Goal: Task Accomplishment & Management: Use online tool/utility

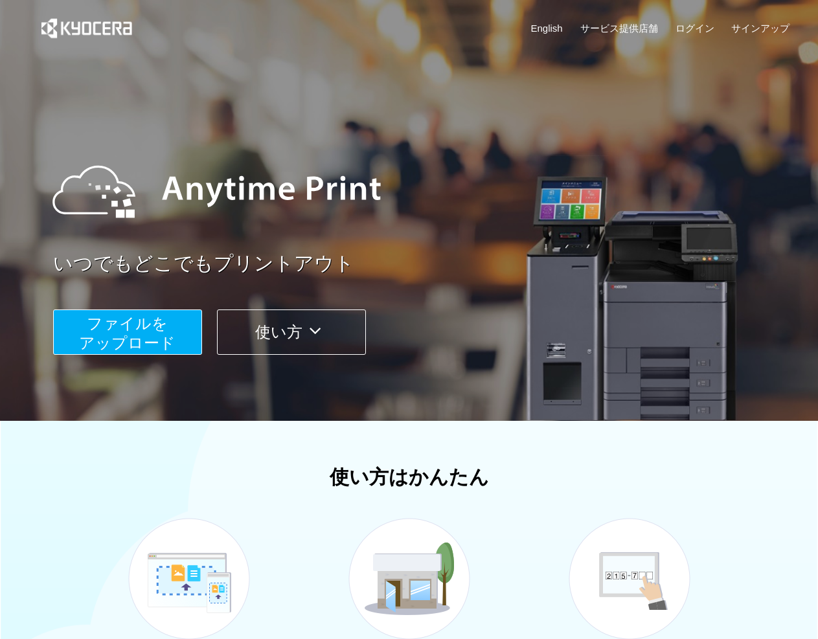
click at [116, 337] on span "ファイルを ​​アップロード" at bounding box center [127, 333] width 96 height 37
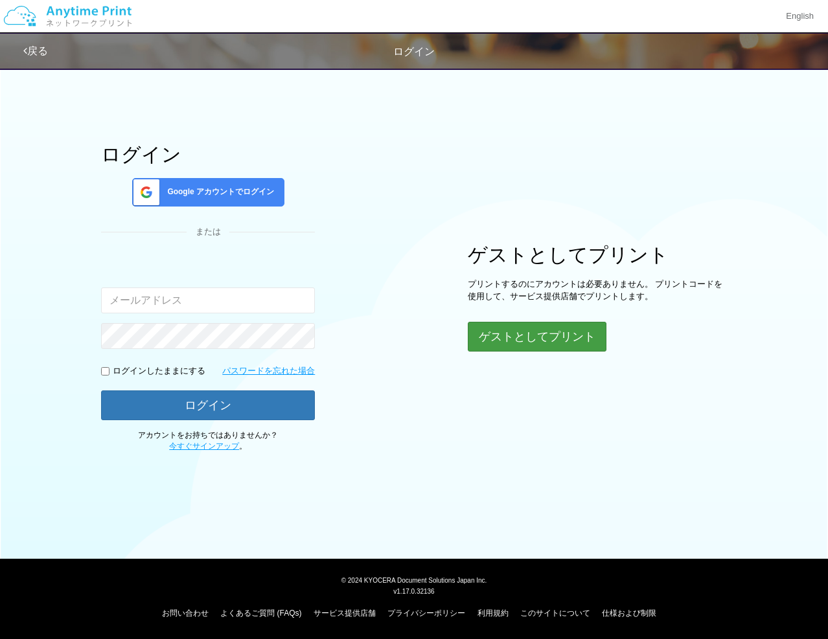
click at [575, 341] on button "ゲストとしてプリント" at bounding box center [537, 337] width 139 height 30
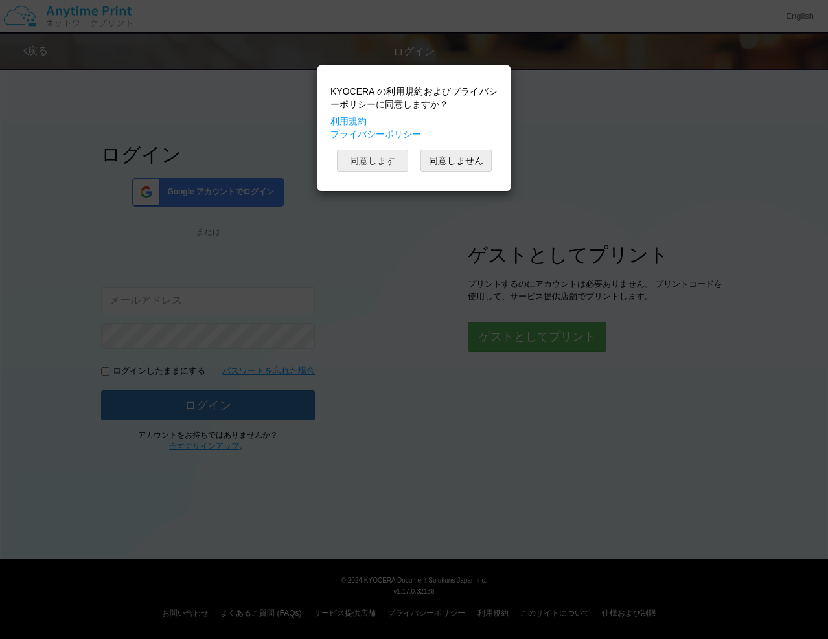
click at [376, 163] on button "同意します" at bounding box center [372, 161] width 71 height 22
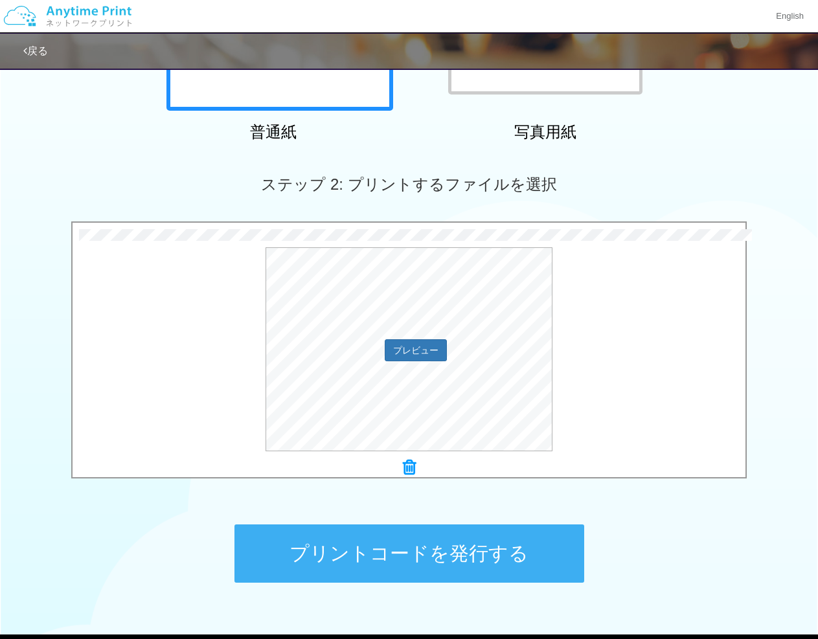
scroll to position [345, 0]
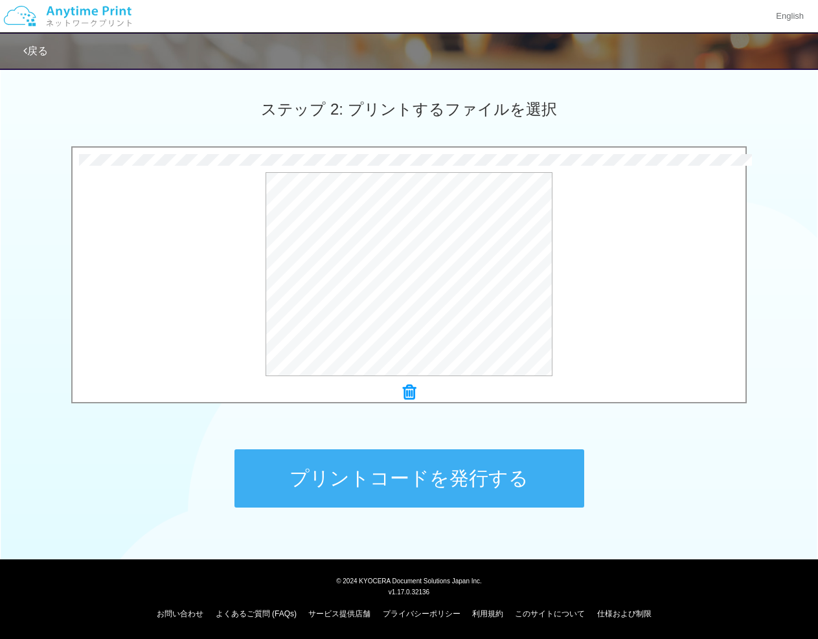
click at [518, 460] on button "プリントコードを発行する" at bounding box center [409, 478] width 350 height 58
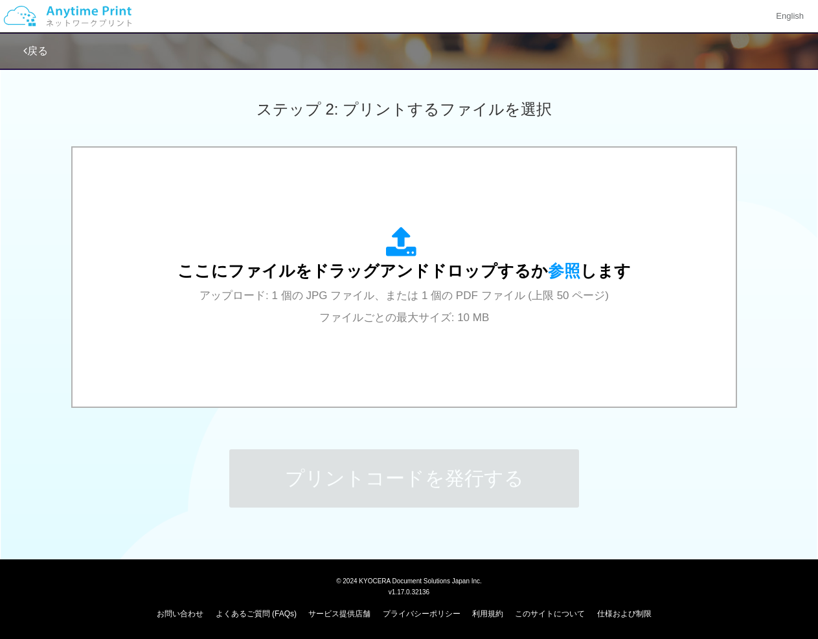
scroll to position [0, 0]
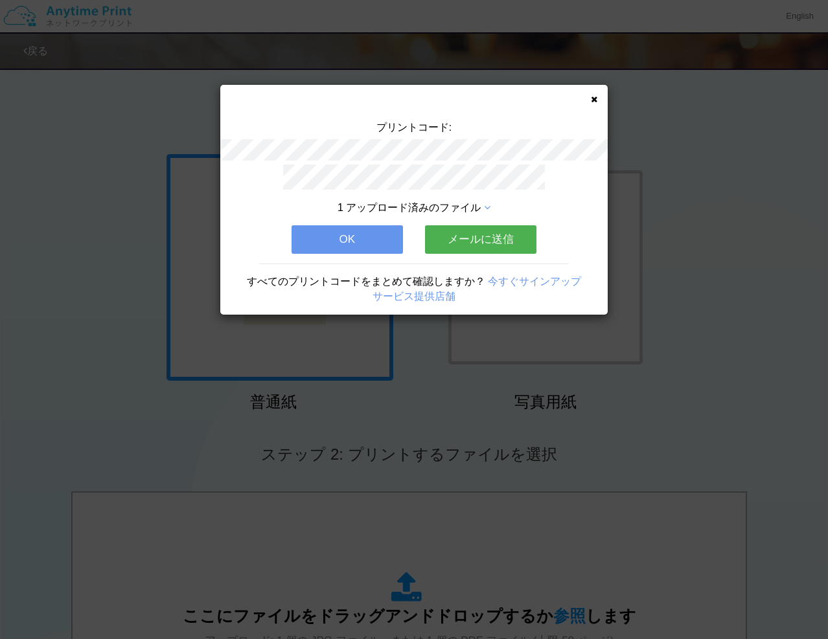
click at [472, 237] on button "メールに送信" at bounding box center [480, 239] width 111 height 28
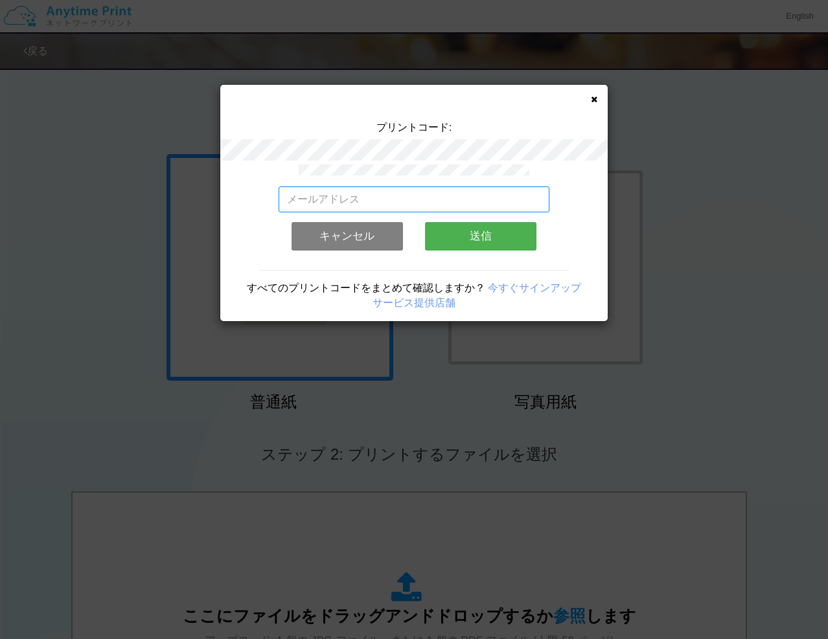
click at [376, 198] on input "email" at bounding box center [413, 200] width 271 height 26
type input "[EMAIL_ADDRESS][DOMAIN_NAME]"
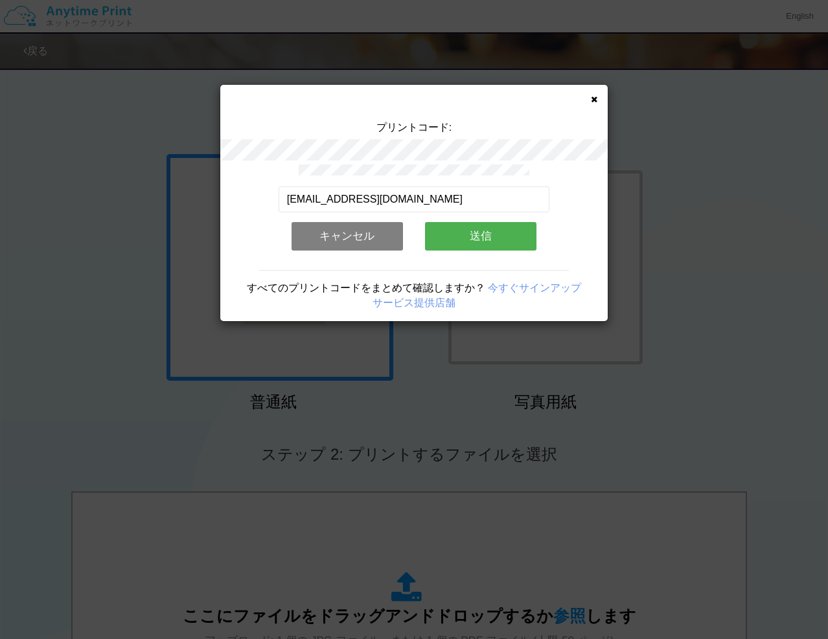
click at [528, 247] on button "送信" at bounding box center [480, 236] width 111 height 28
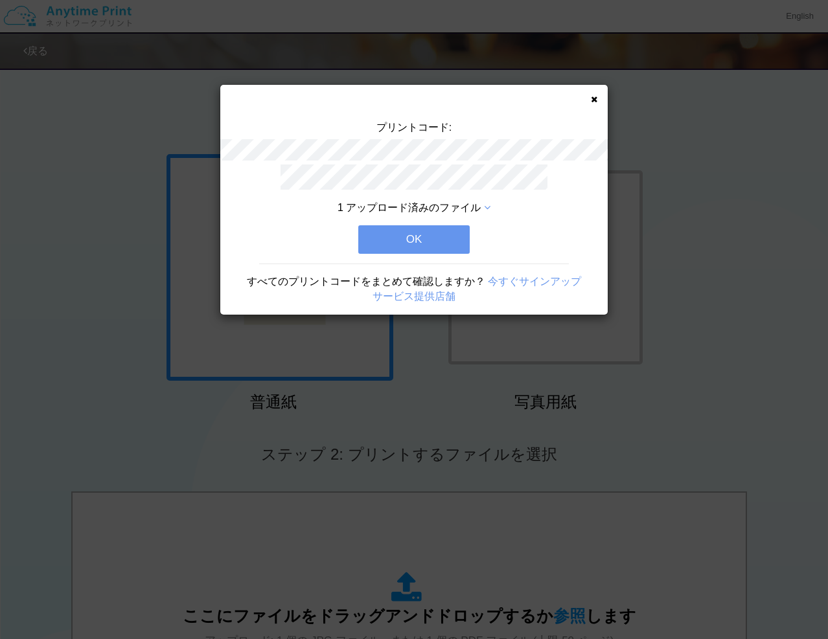
click at [430, 237] on button "OK" at bounding box center [413, 239] width 111 height 28
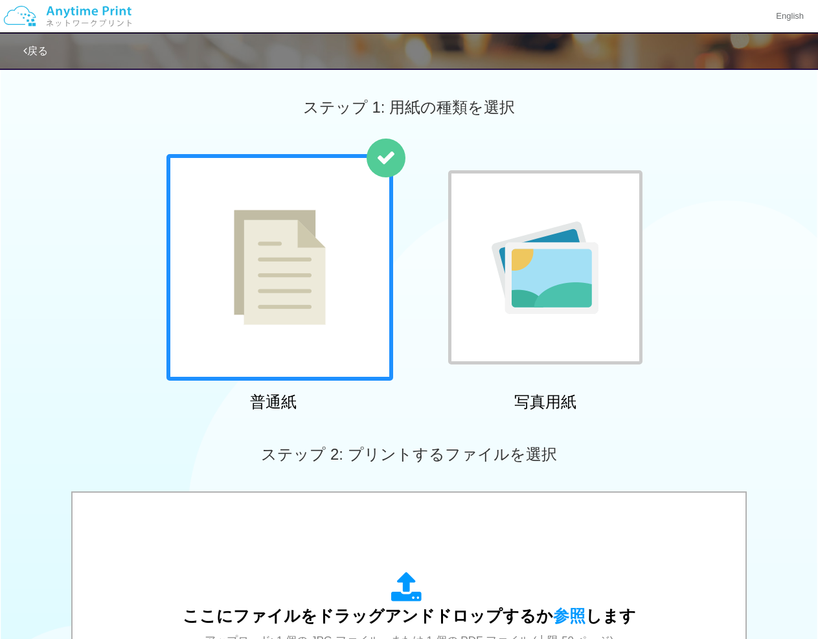
click at [238, 318] on img at bounding box center [280, 267] width 92 height 115
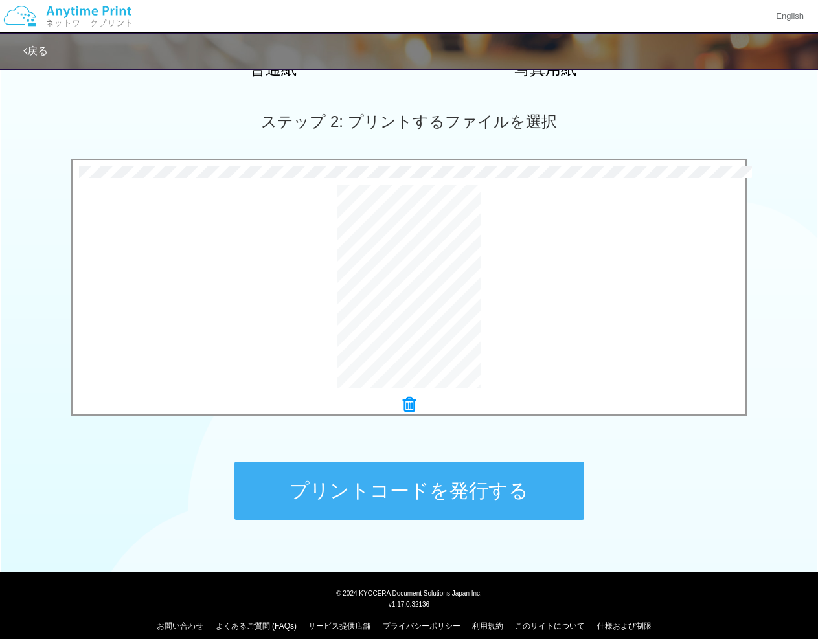
scroll to position [345, 0]
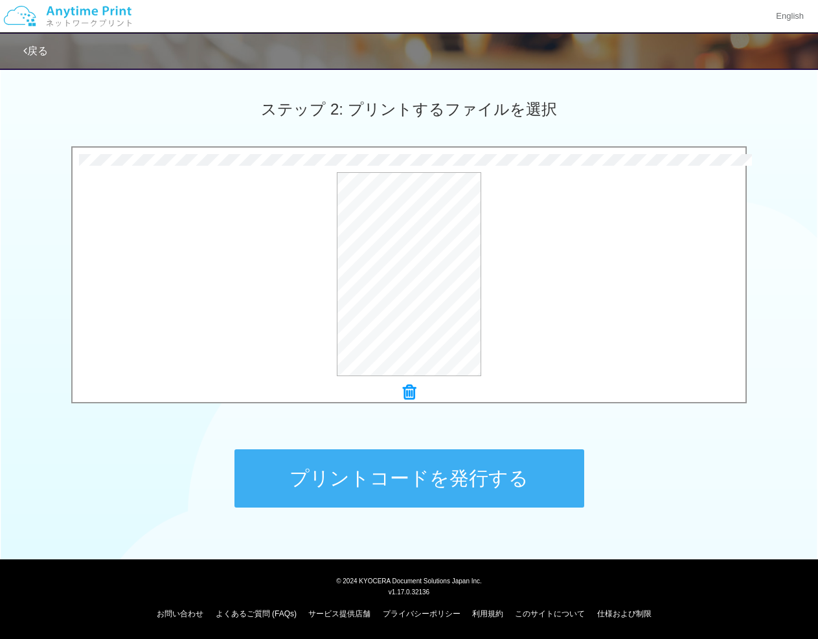
click at [455, 496] on button "プリントコードを発行する" at bounding box center [409, 478] width 350 height 58
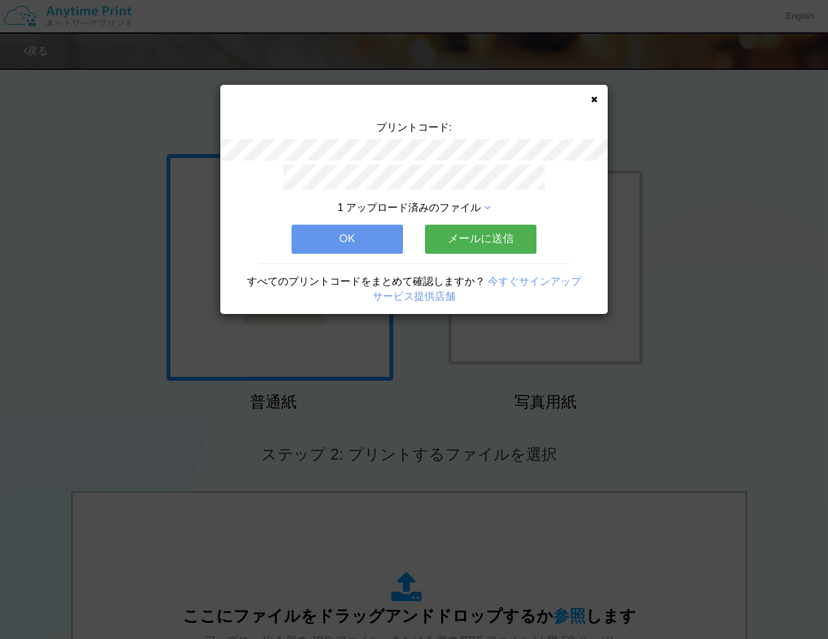
click at [493, 239] on button "メールに送信" at bounding box center [480, 239] width 111 height 28
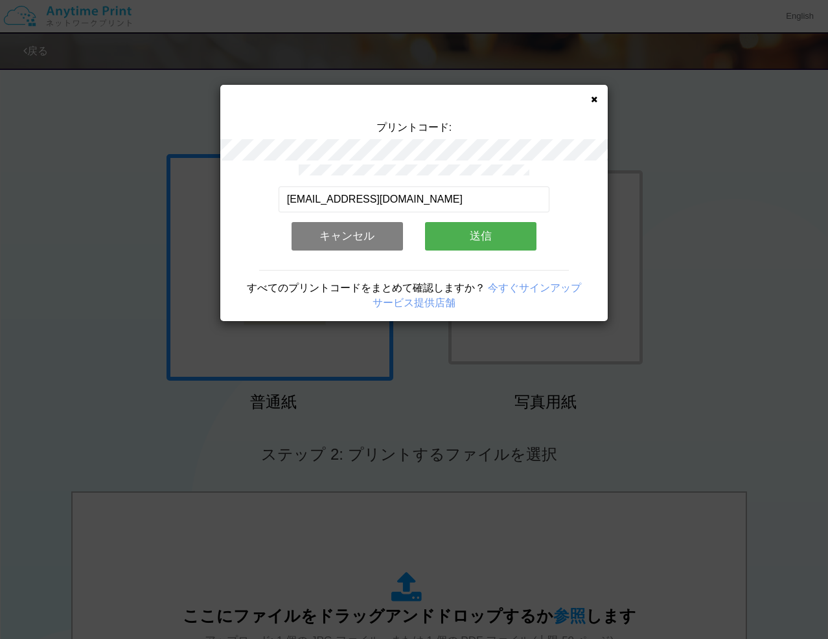
click at [493, 238] on button "送信" at bounding box center [480, 236] width 111 height 28
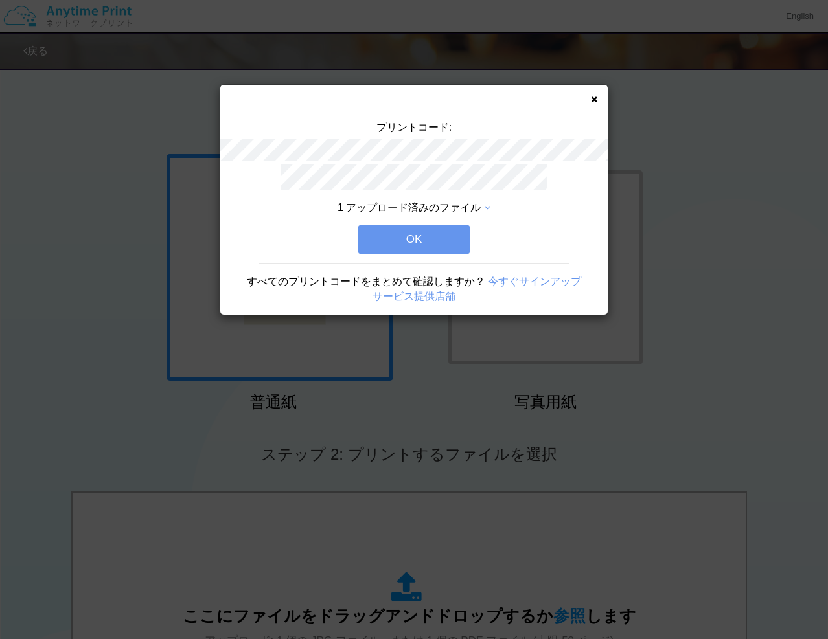
click at [409, 251] on button "OK" at bounding box center [413, 239] width 111 height 28
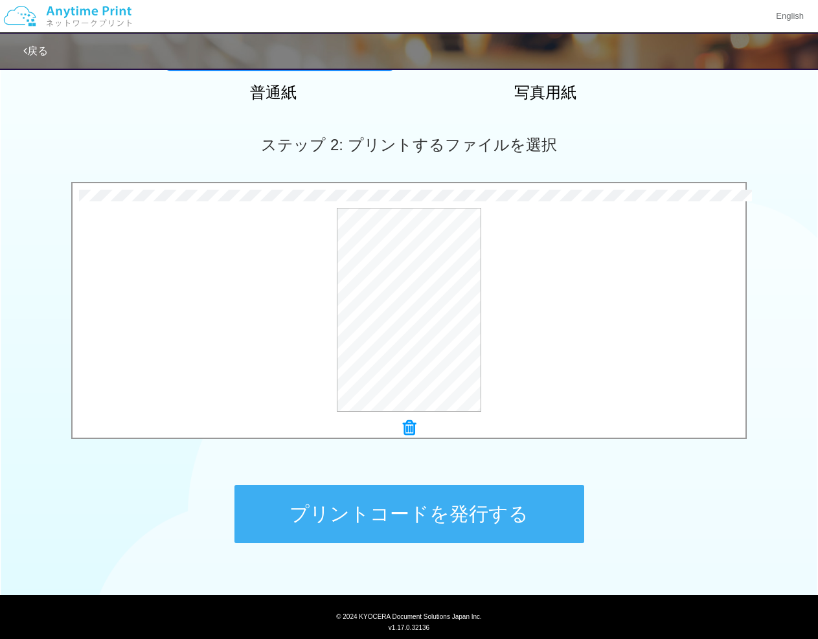
scroll to position [345, 0]
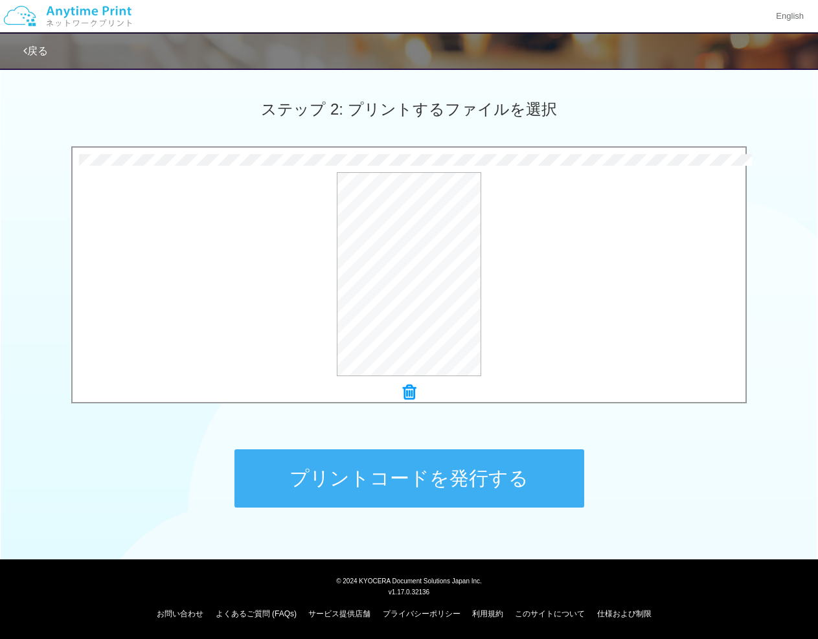
click at [560, 482] on button "プリントコードを発行する" at bounding box center [409, 478] width 350 height 58
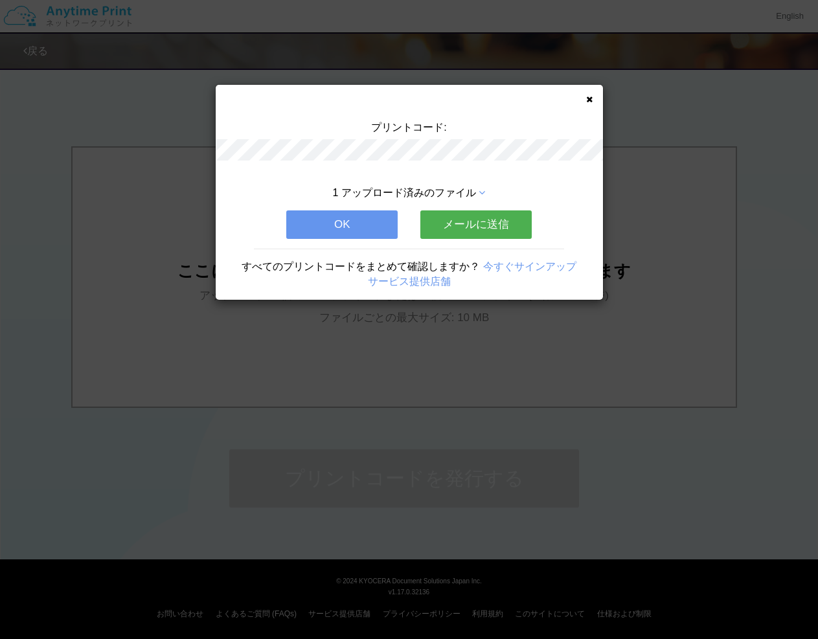
scroll to position [0, 0]
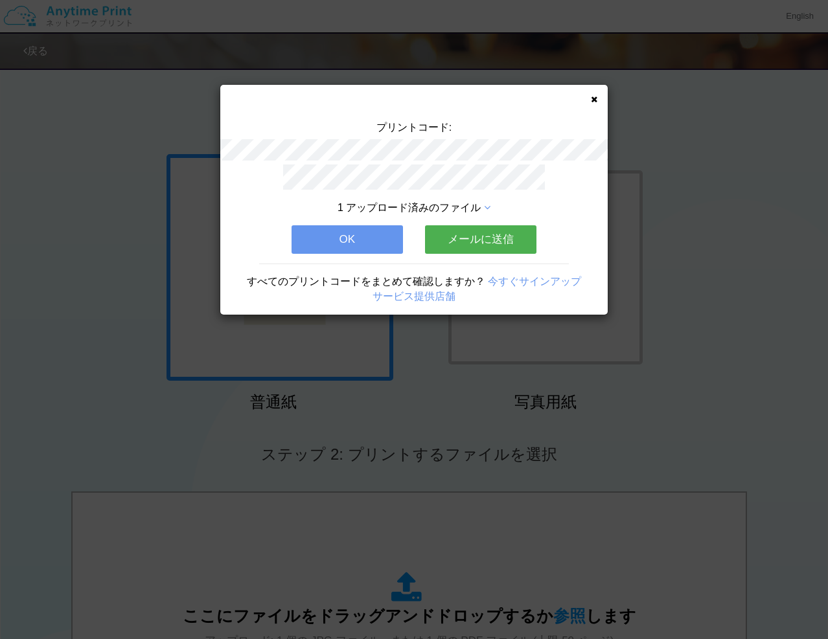
click at [354, 236] on button "OK" at bounding box center [346, 239] width 111 height 28
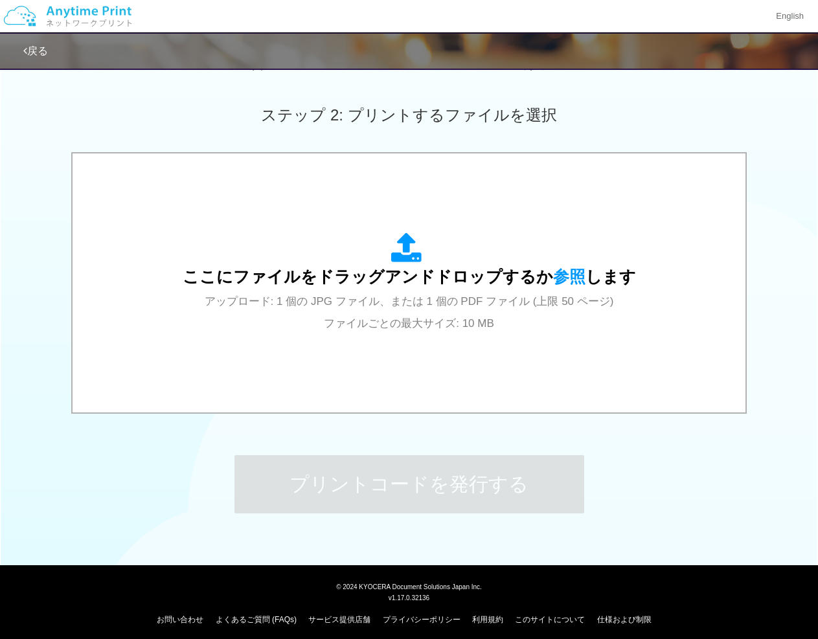
scroll to position [345, 0]
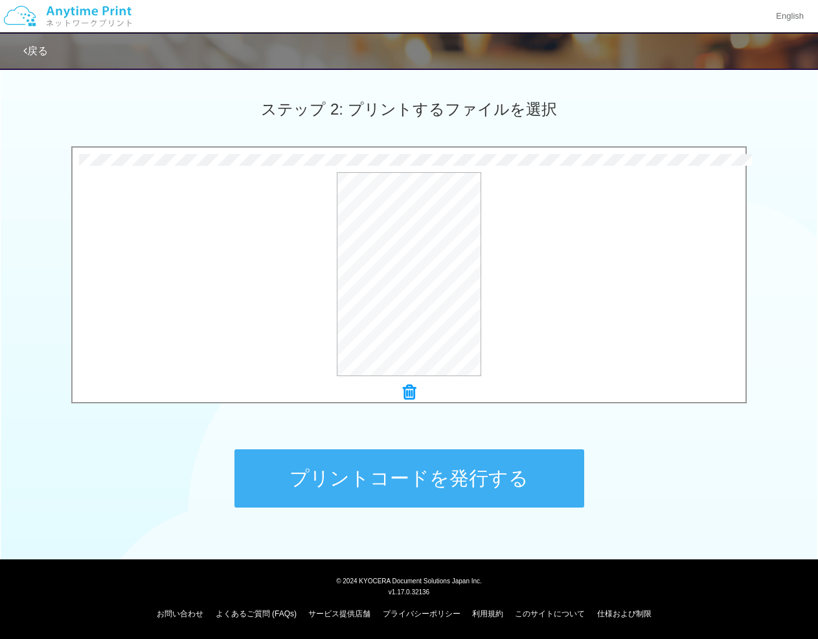
click at [544, 458] on button "プリントコードを発行する" at bounding box center [409, 478] width 350 height 58
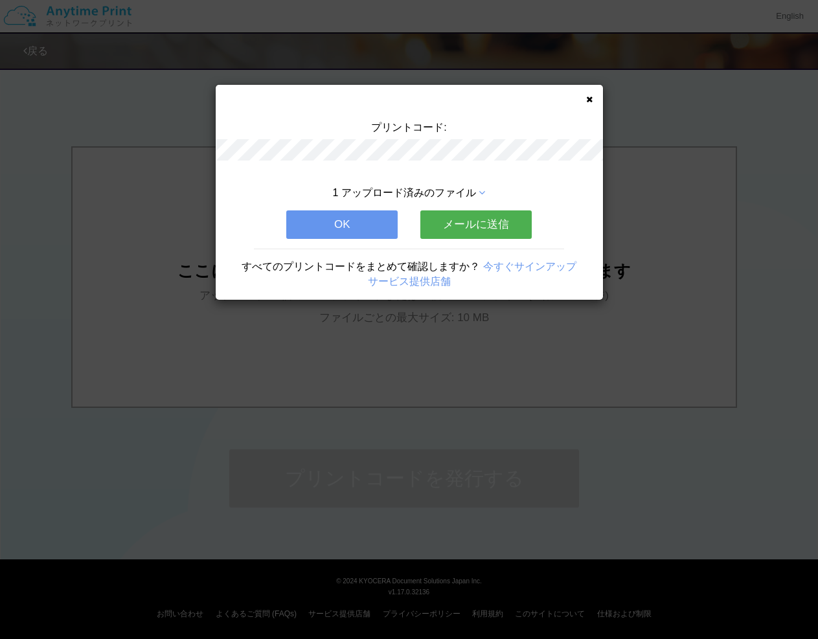
scroll to position [0, 0]
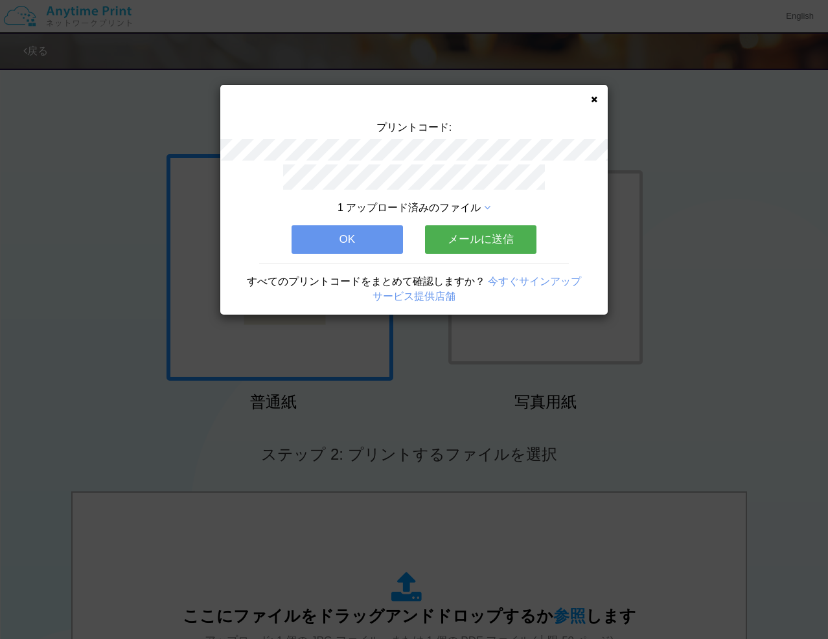
click at [508, 246] on button "メールに送信" at bounding box center [480, 239] width 111 height 28
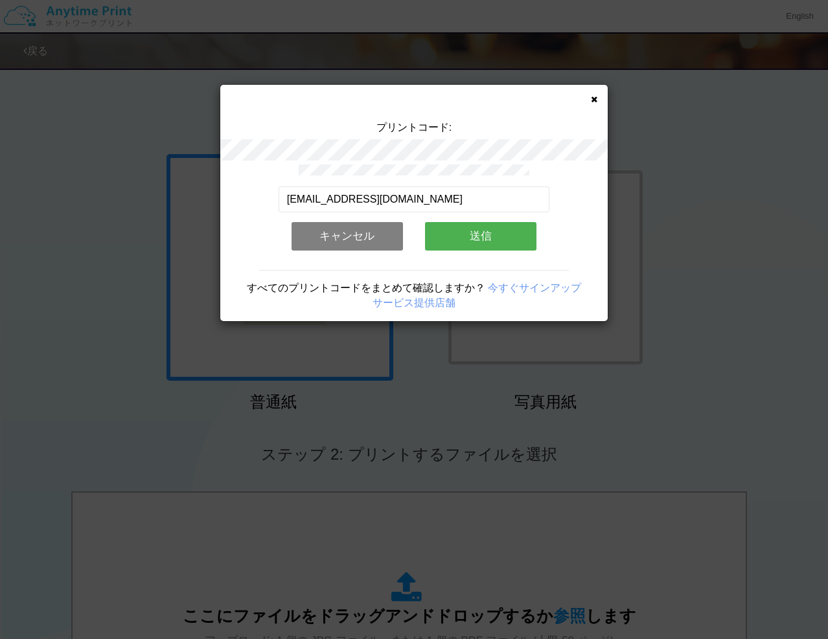
click at [478, 232] on button "送信" at bounding box center [480, 236] width 111 height 28
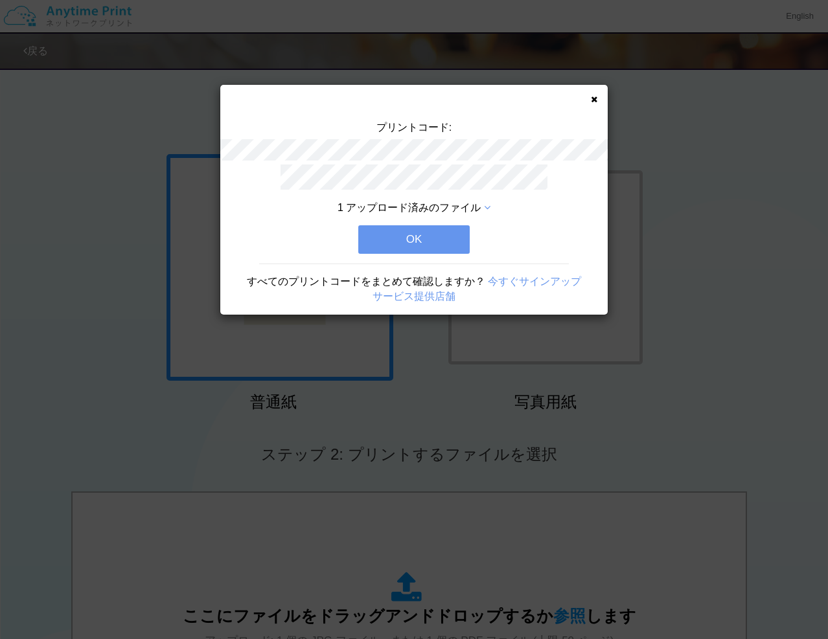
click at [414, 235] on button "OK" at bounding box center [413, 239] width 111 height 28
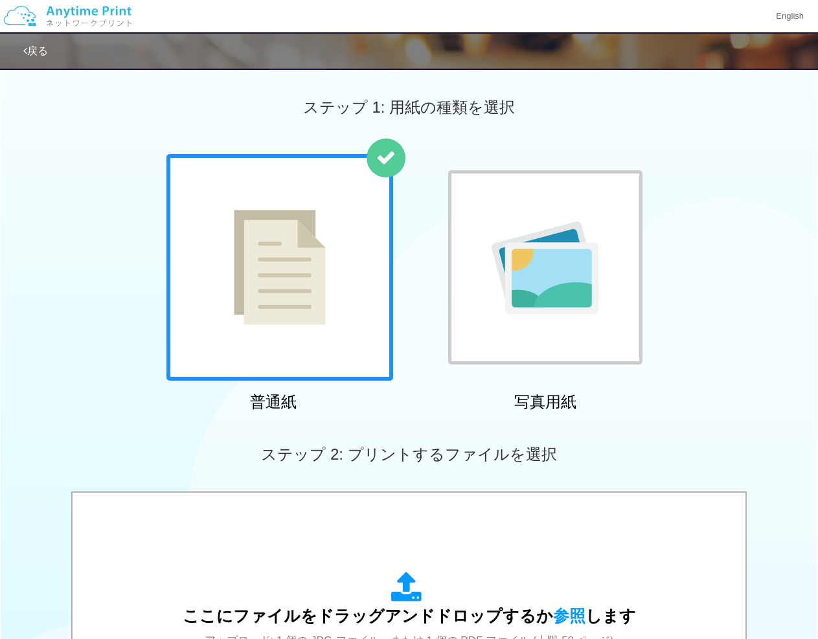
click at [736, 409] on div "普通紙 写真用紙" at bounding box center [409, 285] width 818 height 263
